Goal: Information Seeking & Learning: Check status

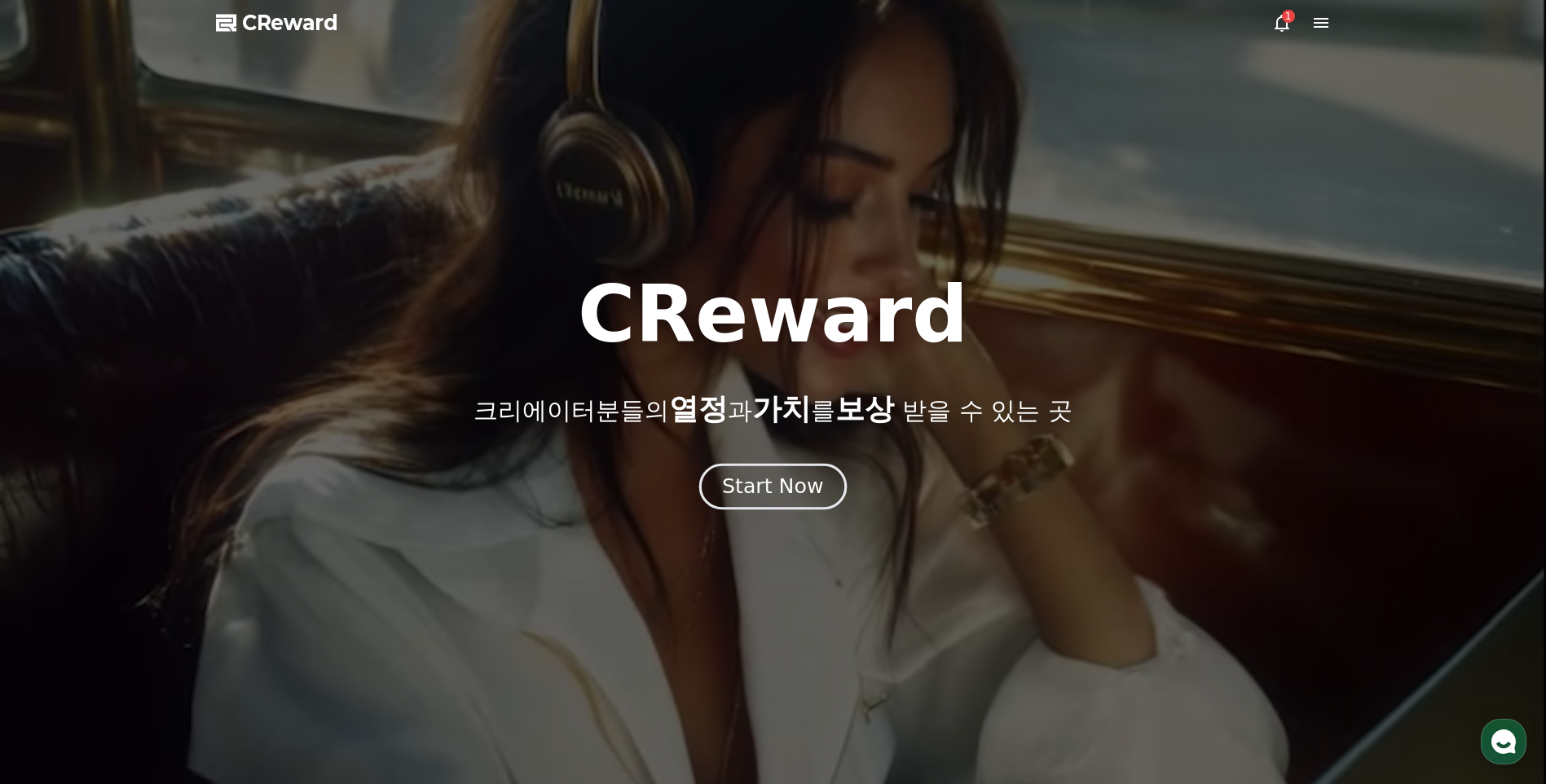
click at [760, 466] on button "Start Now" at bounding box center [772, 487] width 147 height 47
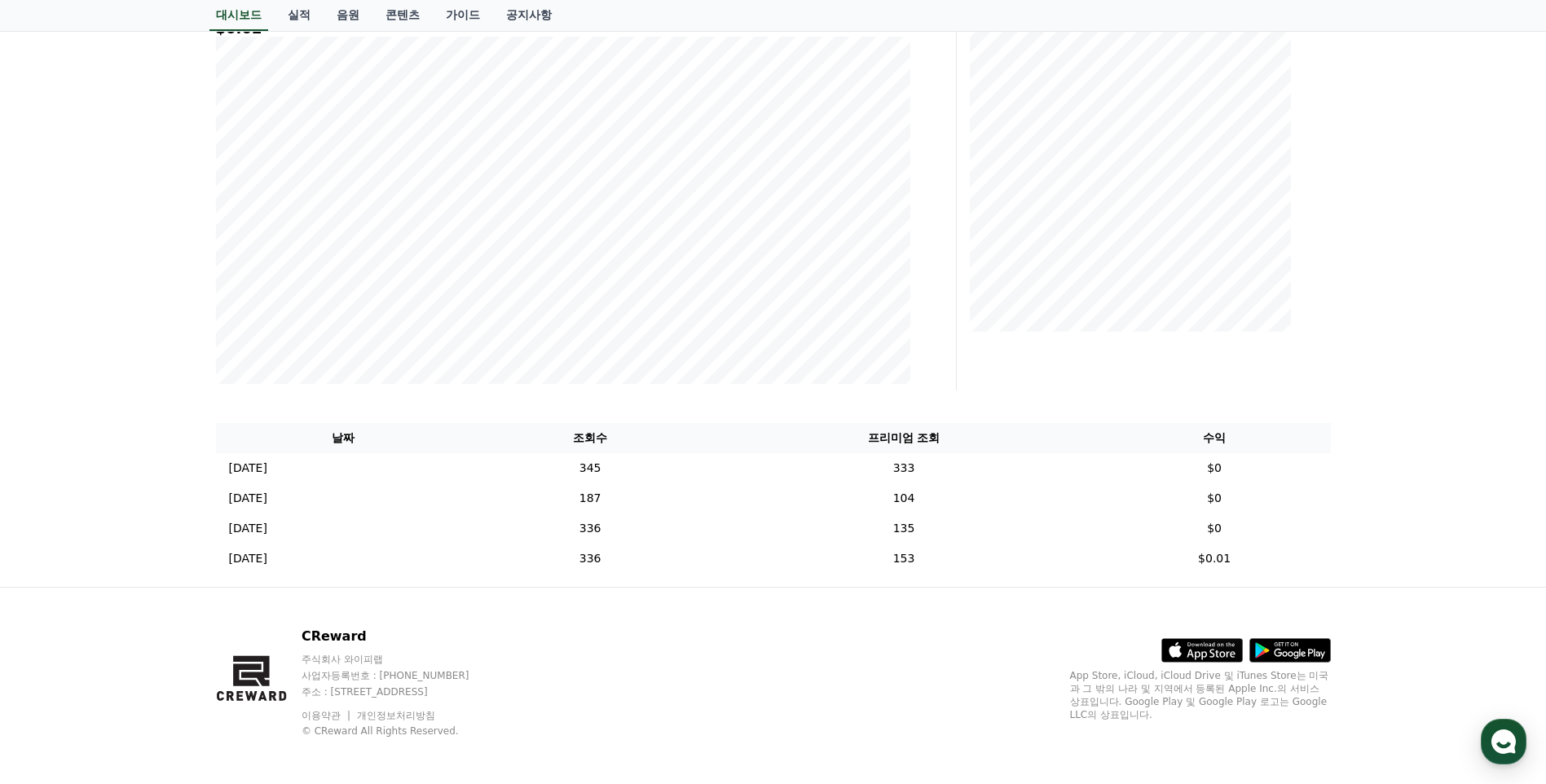
scroll to position [265, 0]
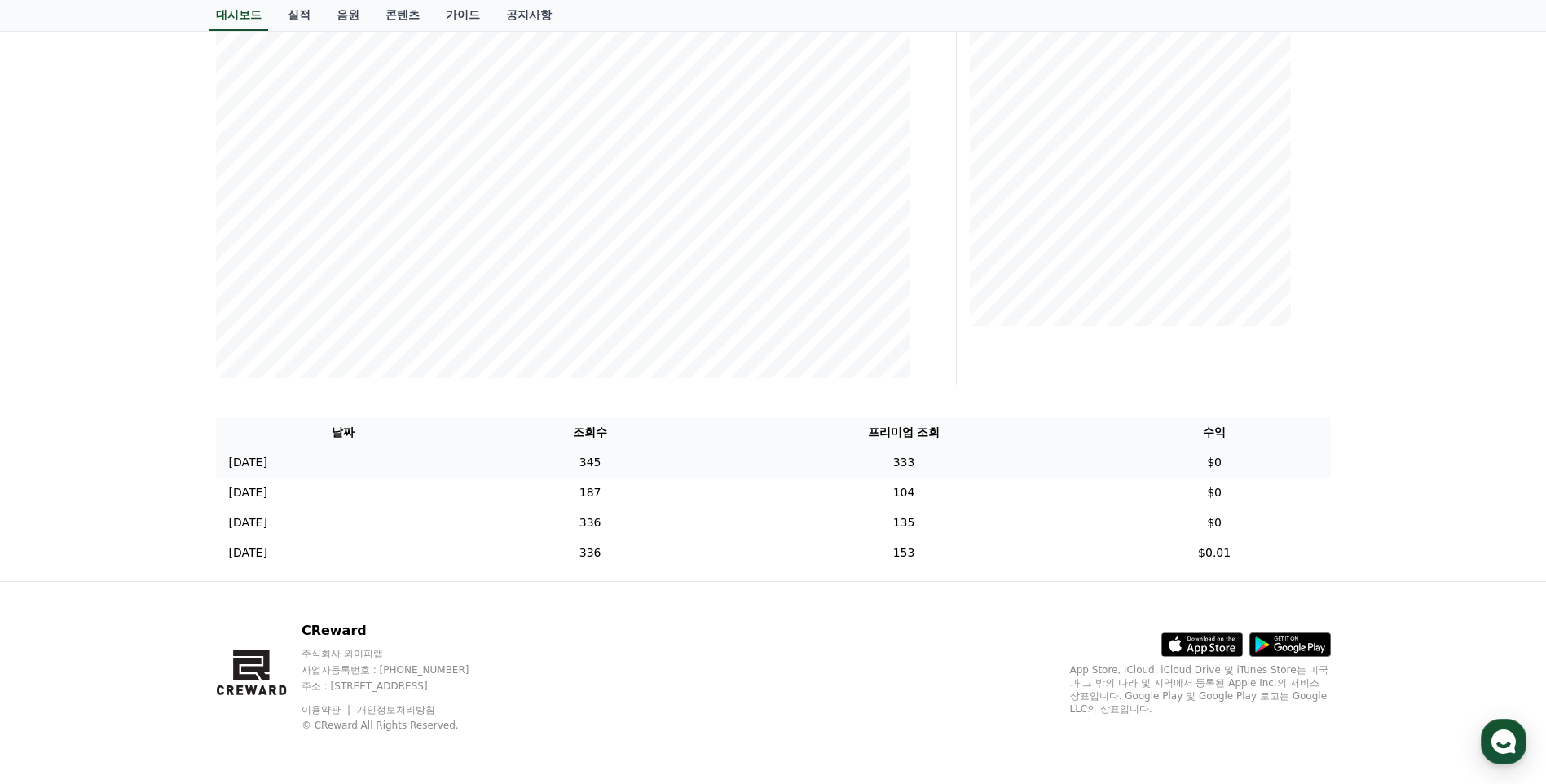
click at [932, 462] on td "333" at bounding box center [903, 462] width 389 height 30
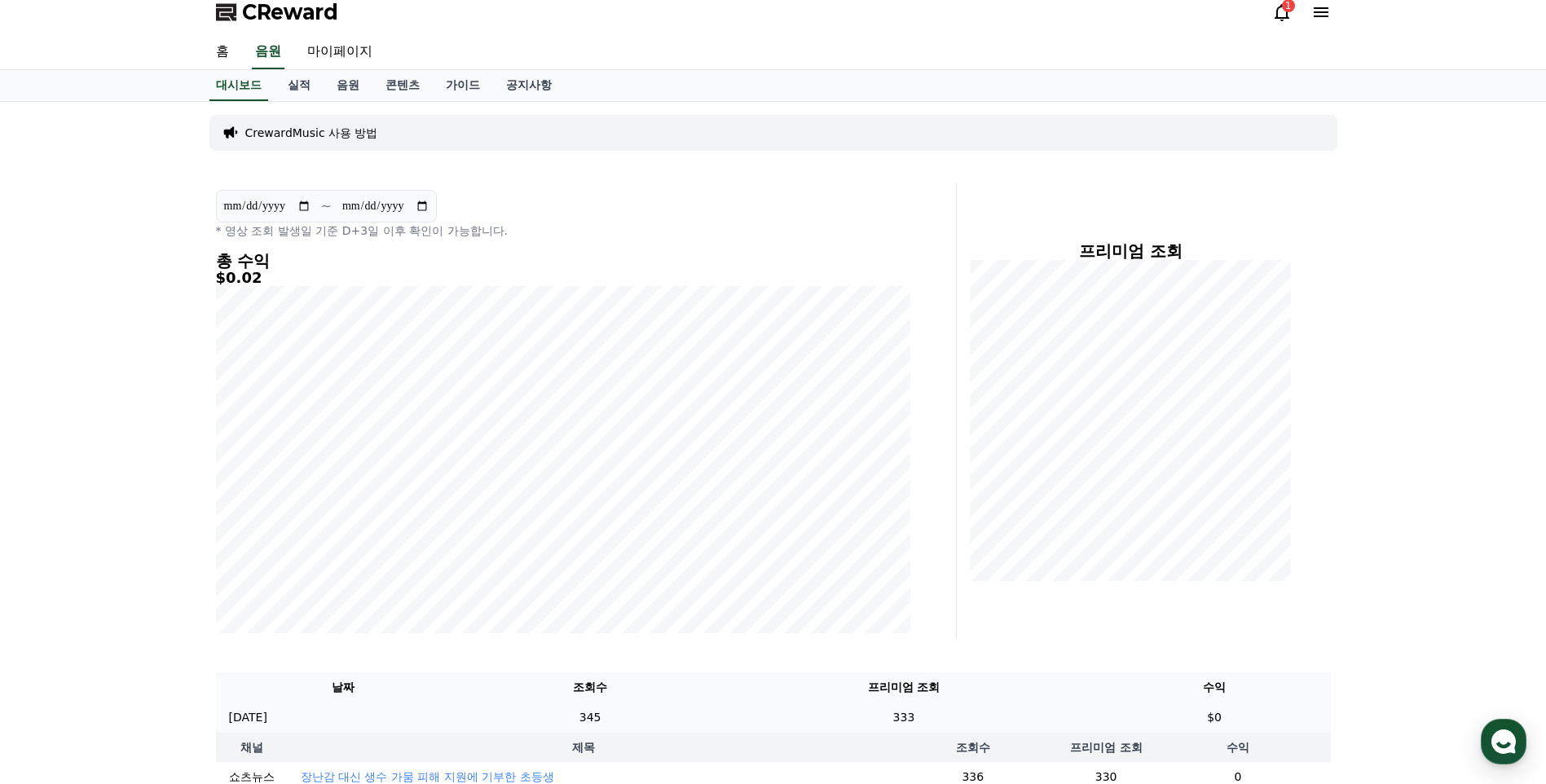
scroll to position [0, 0]
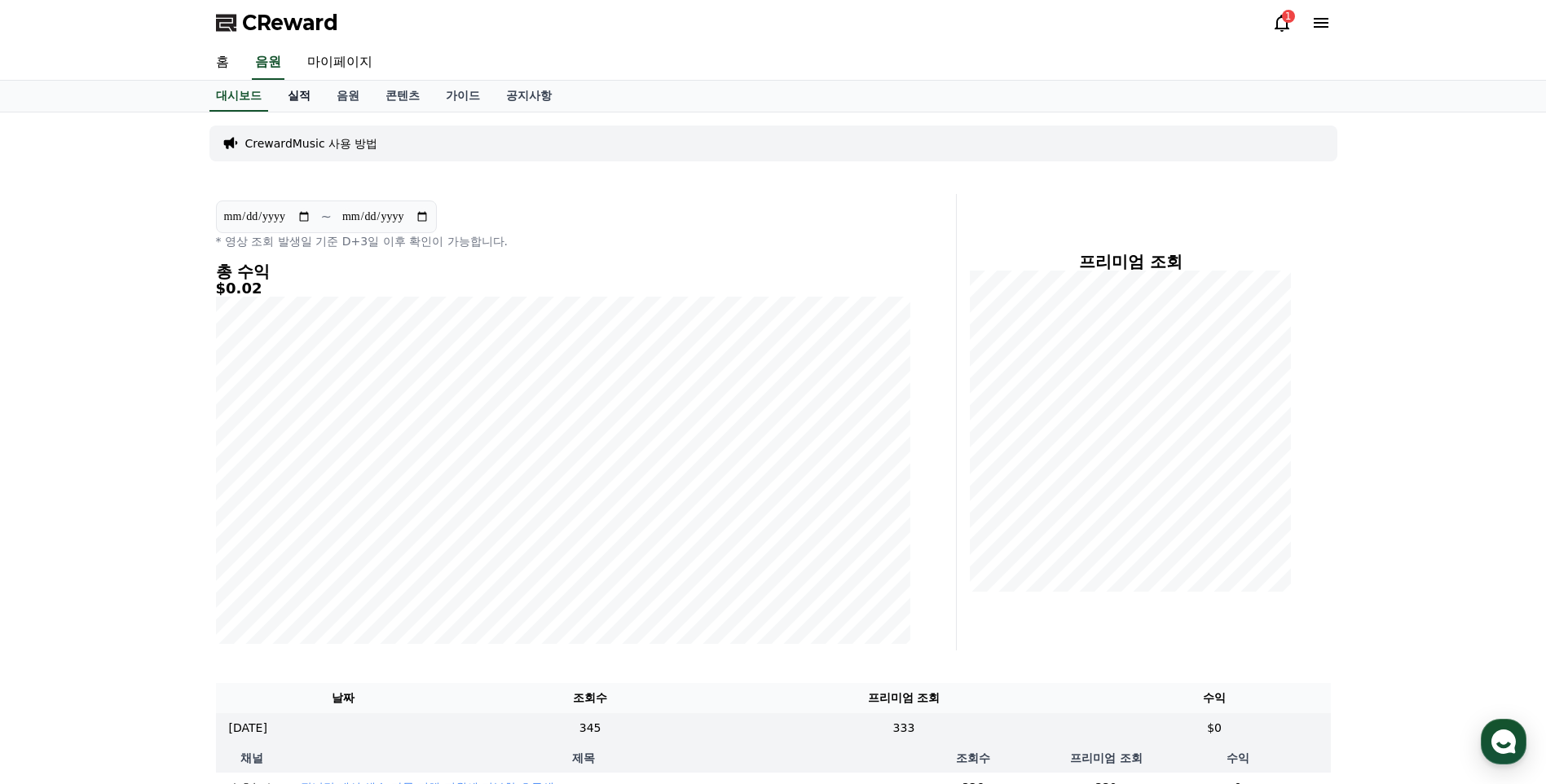
click at [299, 97] on link "실적" at bounding box center [299, 96] width 49 height 31
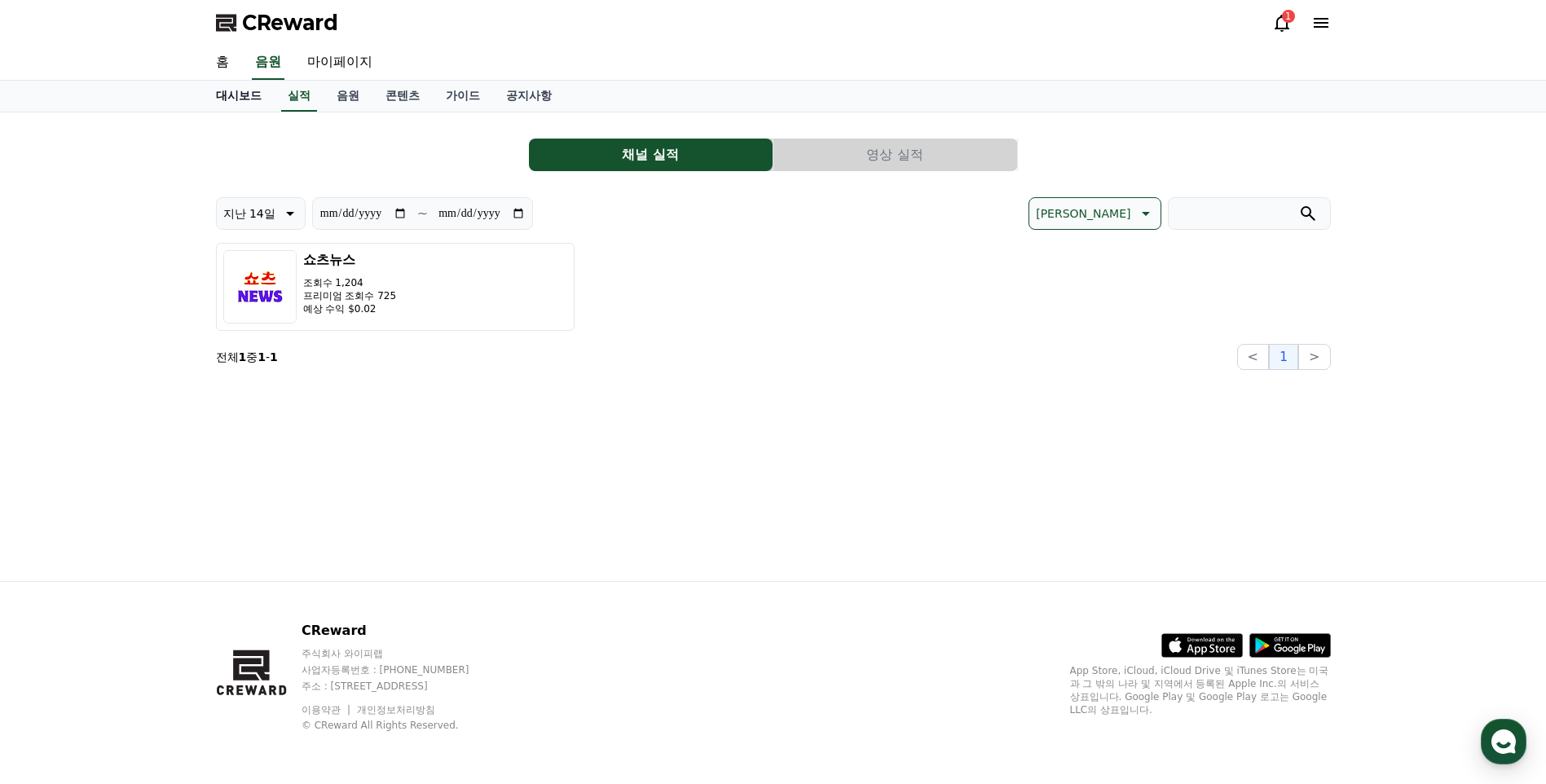
click at [246, 98] on link "대시보드" at bounding box center [238, 96] width 72 height 31
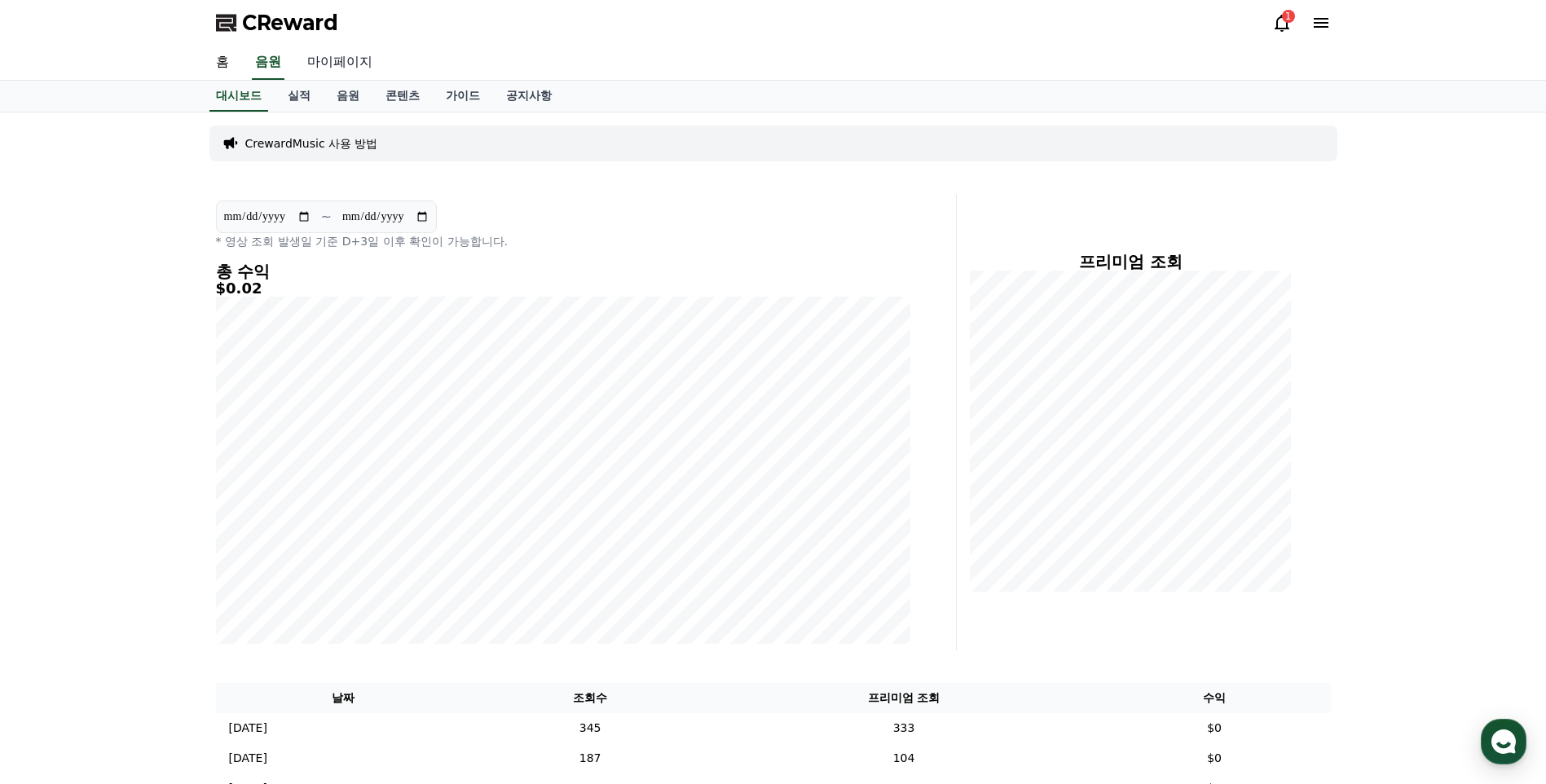
click at [317, 62] on link "마이페이지" at bounding box center [340, 63] width 91 height 34
select select "**********"
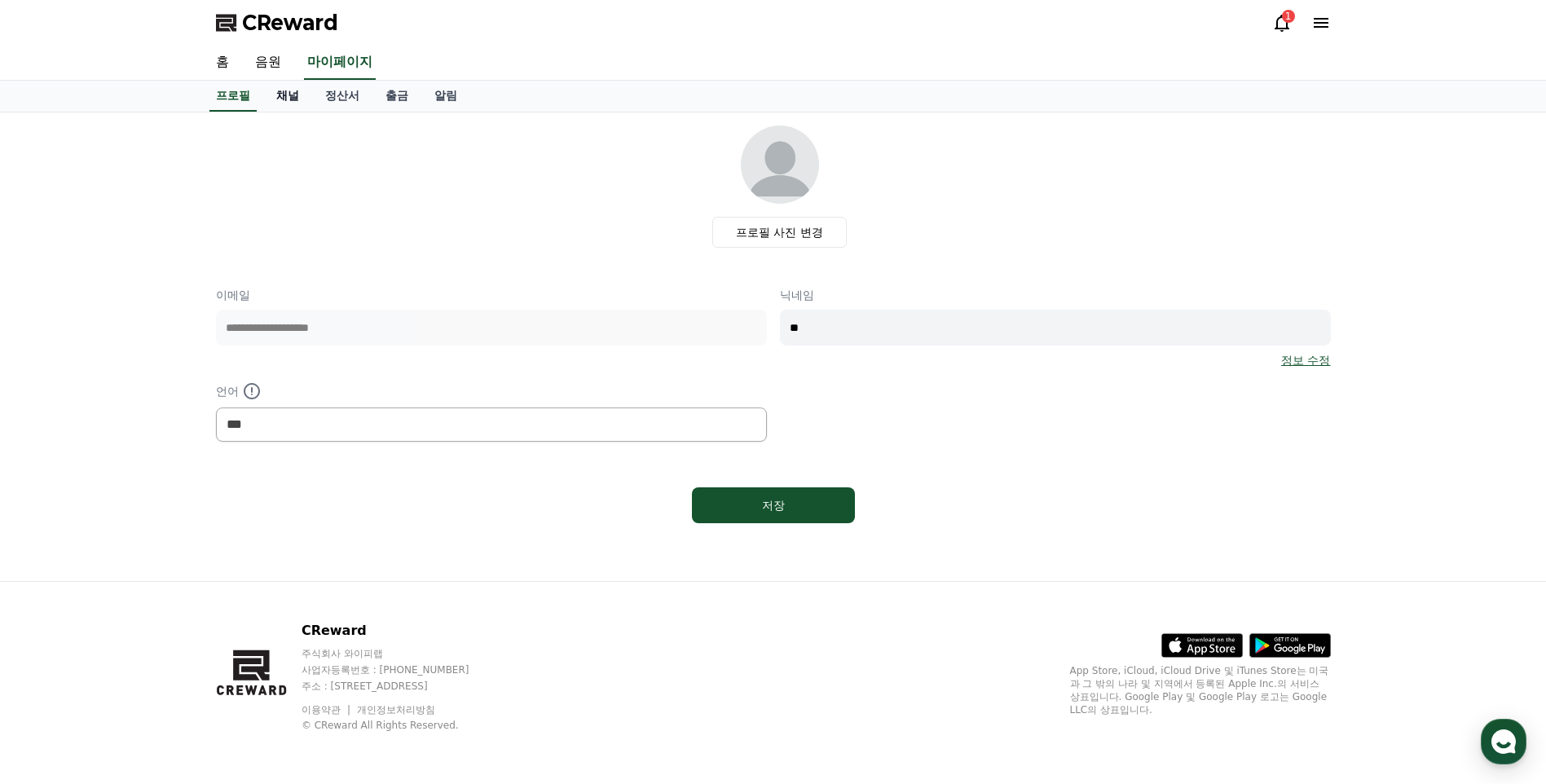
click at [289, 103] on link "채널" at bounding box center [287, 96] width 49 height 31
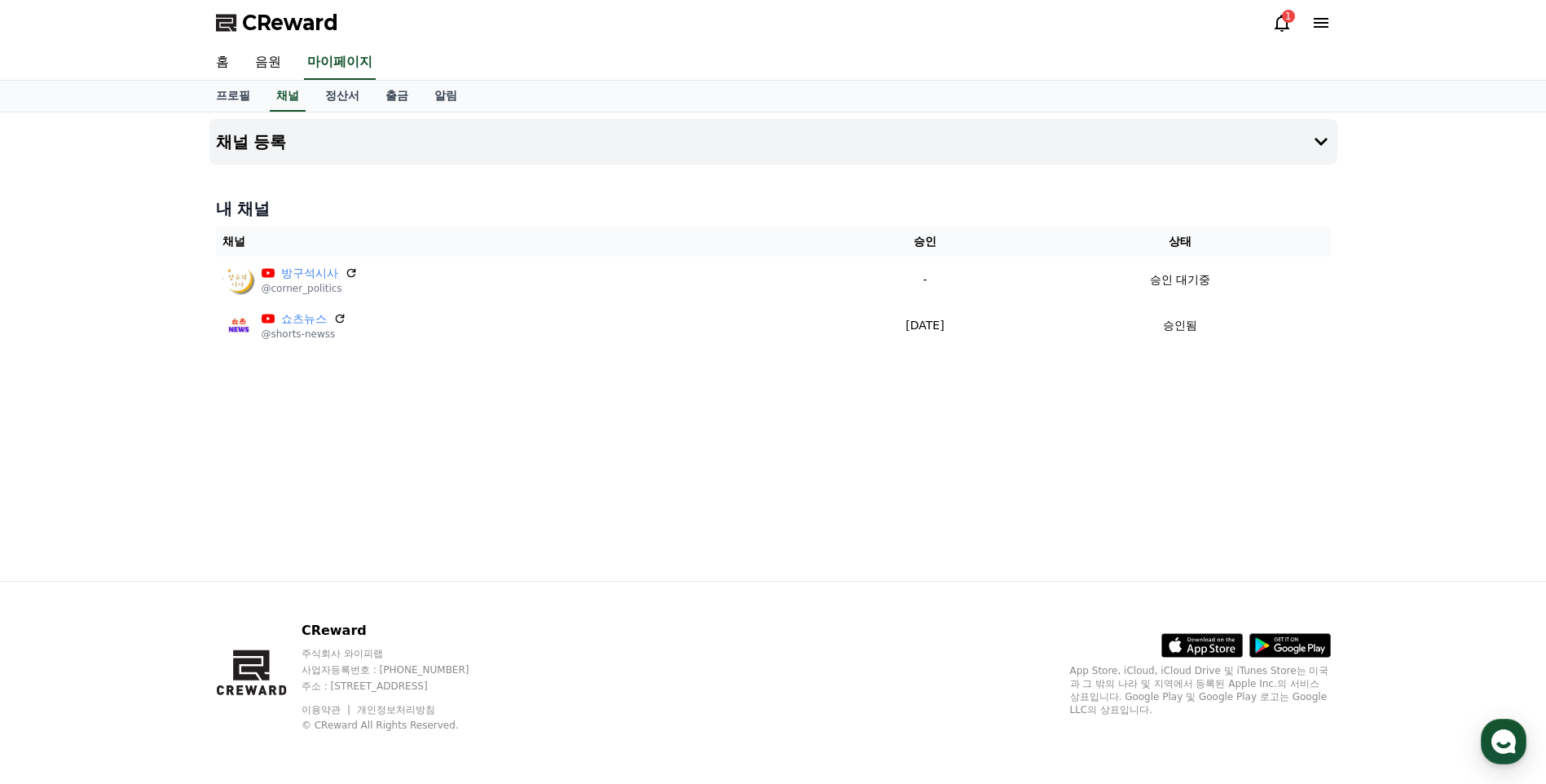
click at [1231, 23] on icon at bounding box center [1281, 22] width 20 height 20
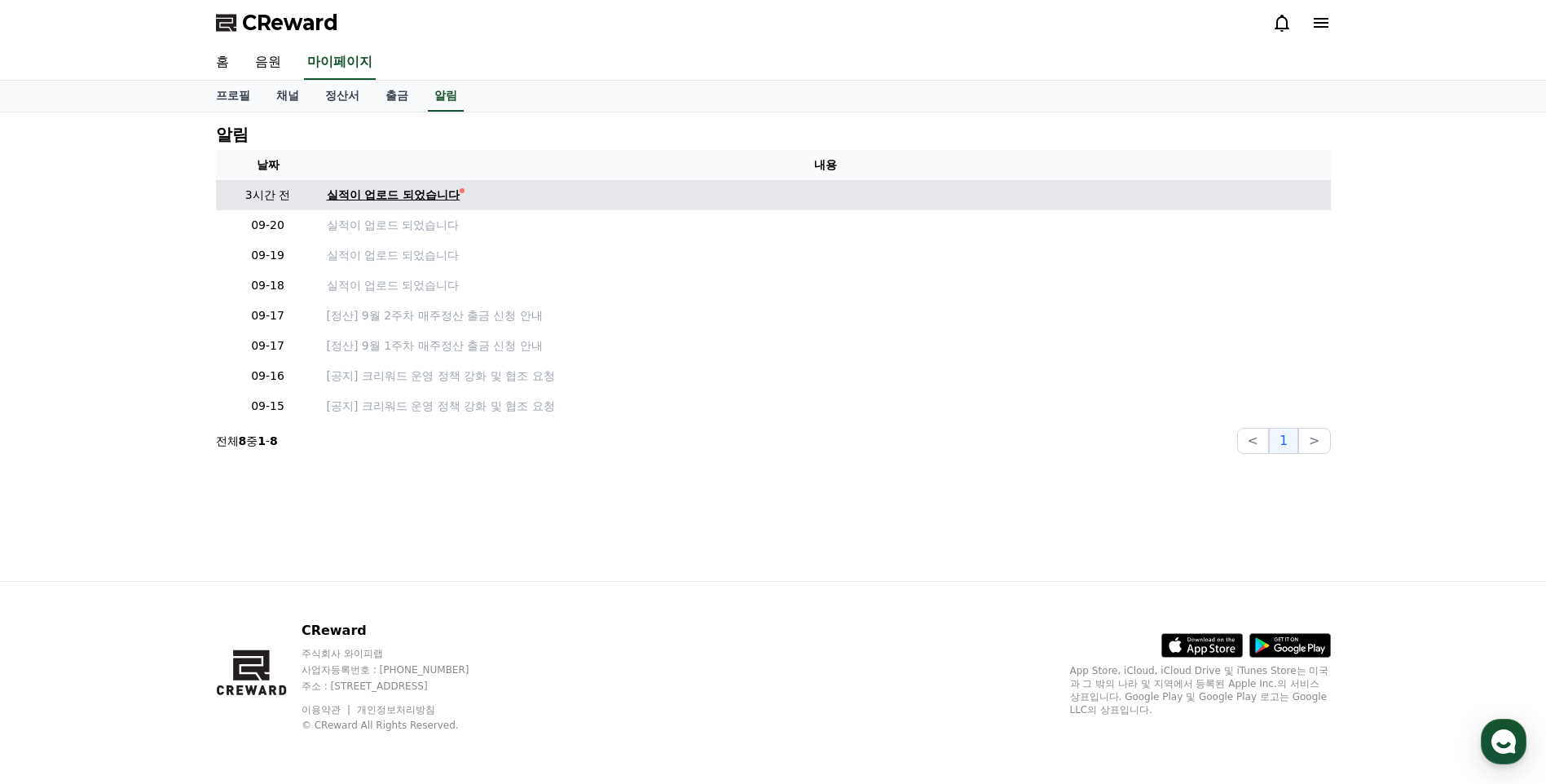
click at [432, 188] on div "실적이 업로드 되었습니다" at bounding box center [393, 196] width 134 height 17
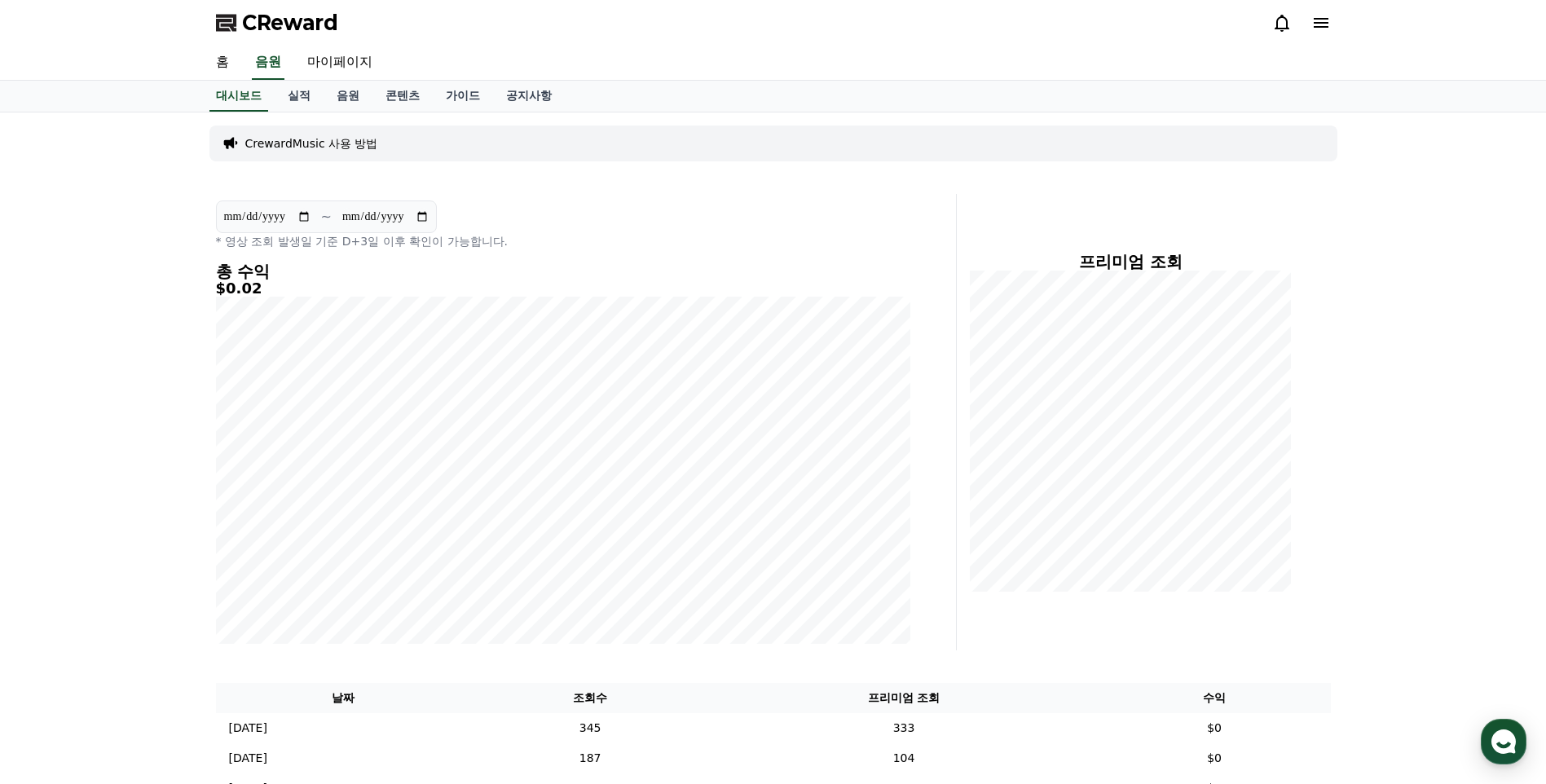
click at [1231, 22] on icon at bounding box center [1281, 22] width 20 height 20
